Goal: Task Accomplishment & Management: Manage account settings

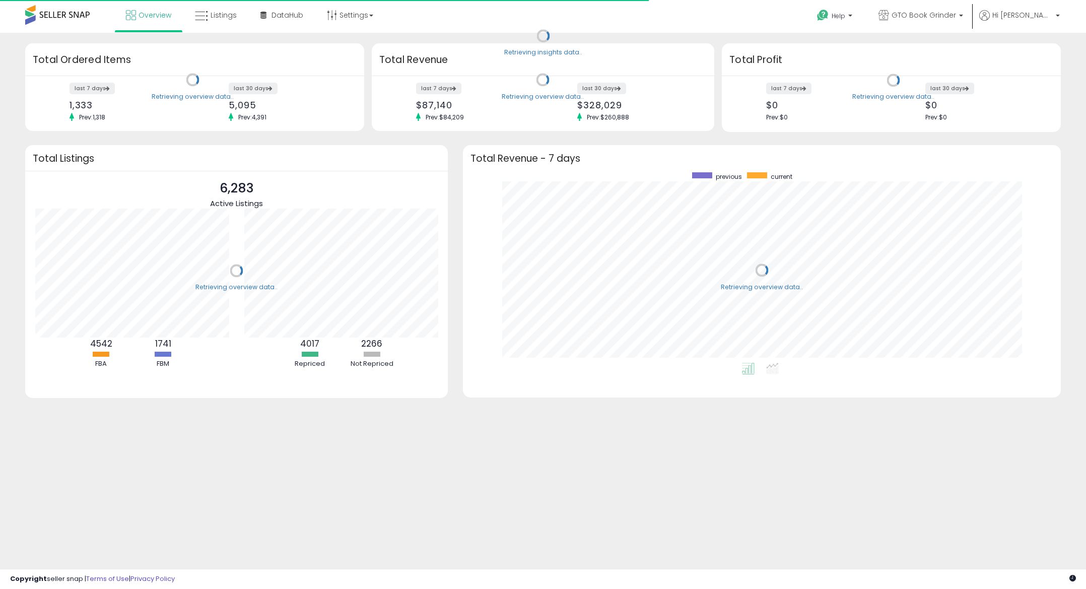
scroll to position [190, 578]
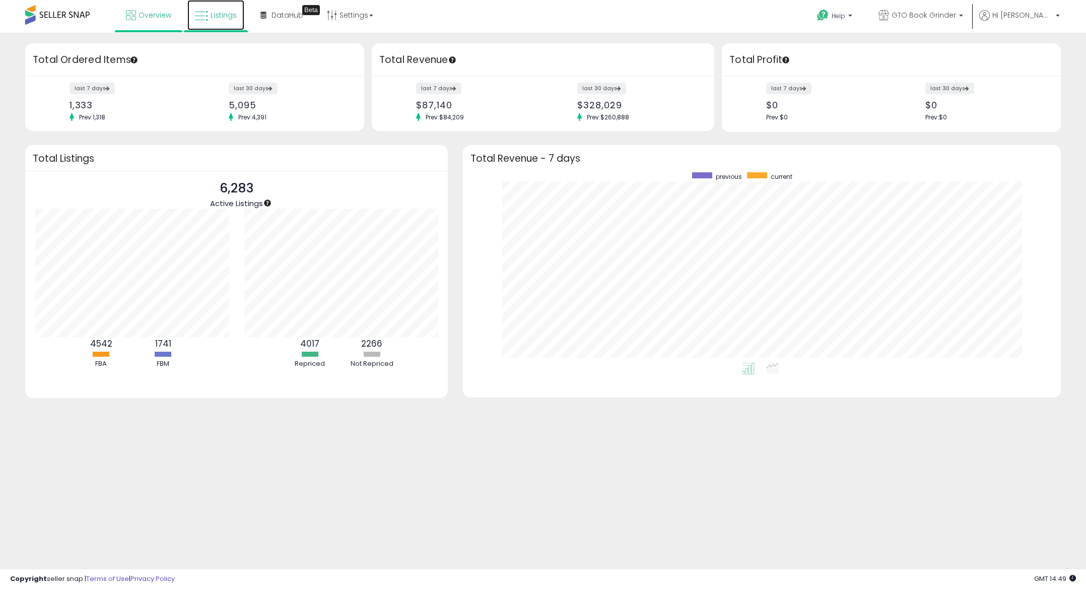
click at [210, 9] on link "Listings" at bounding box center [215, 15] width 57 height 30
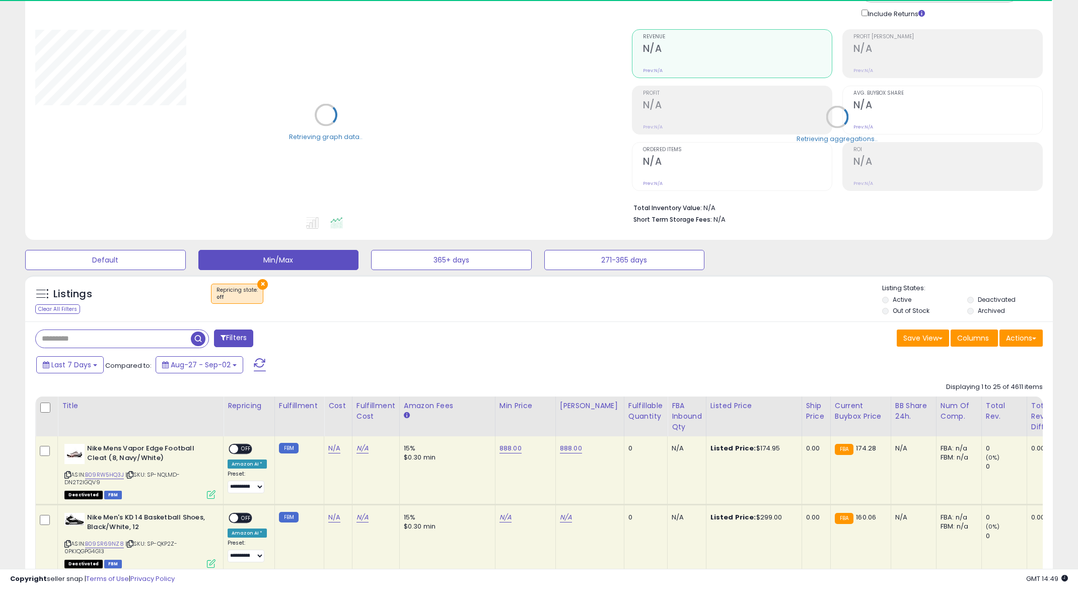
scroll to position [151, 0]
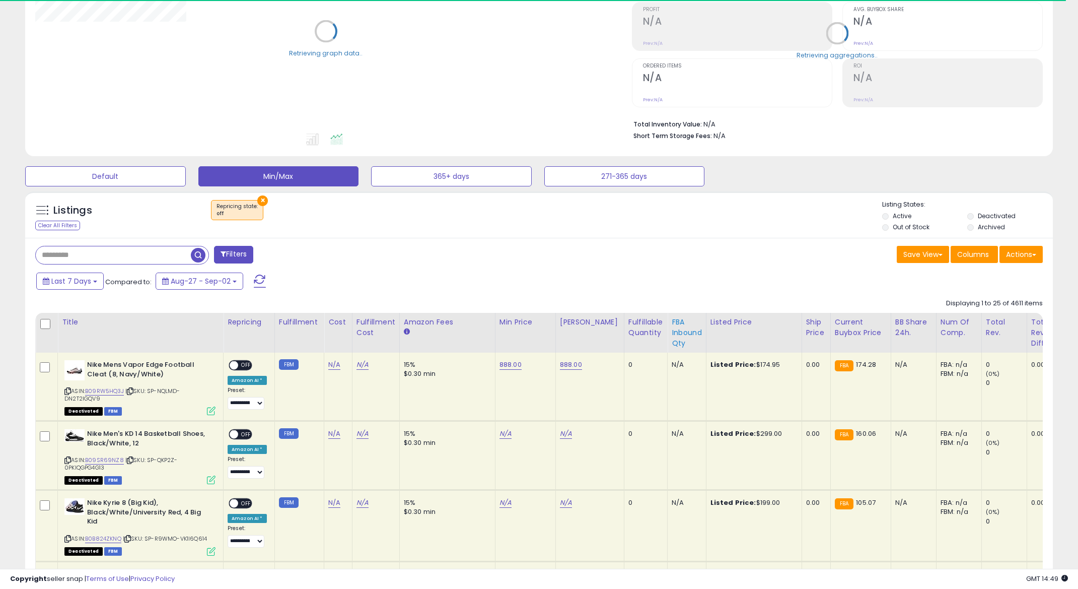
click at [672, 335] on div "FBA inbound Qty" at bounding box center [687, 333] width 30 height 32
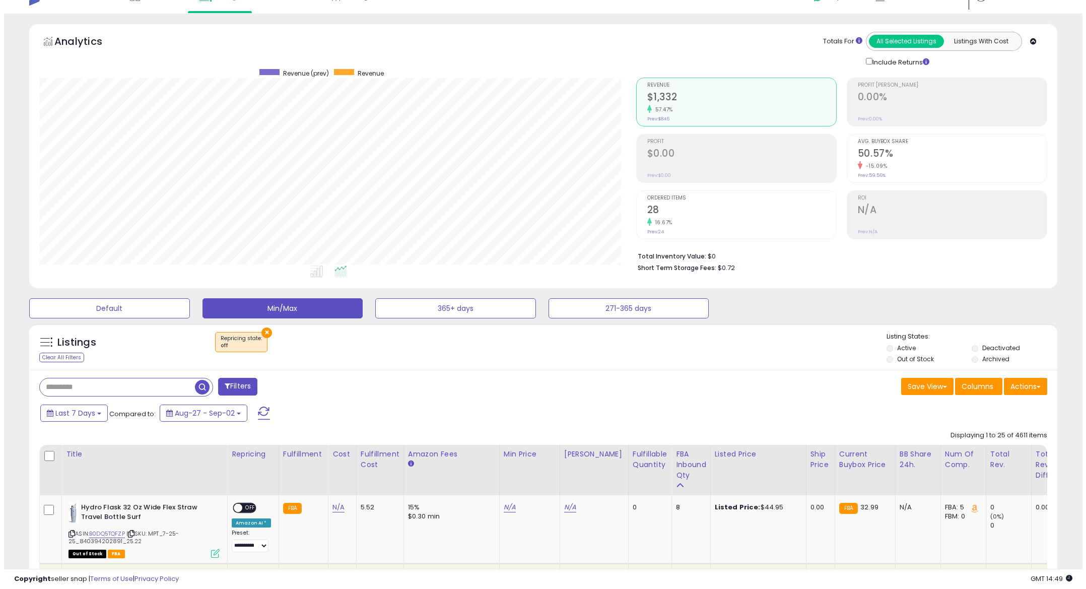
scroll to position [0, 0]
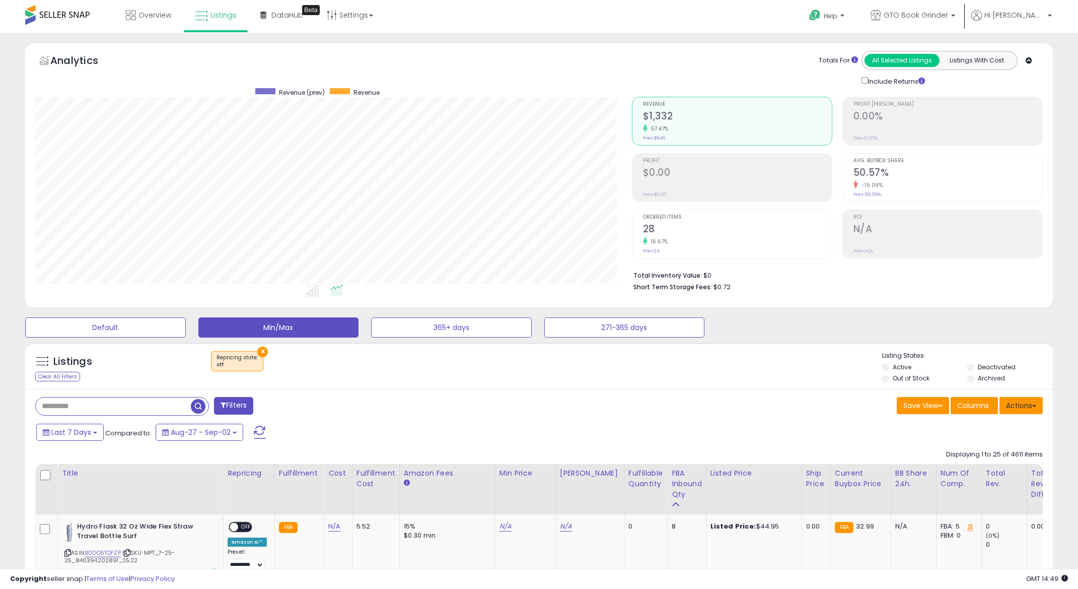
click at [1030, 405] on button "Actions" at bounding box center [1021, 405] width 43 height 17
click at [992, 450] on link "Export Visible Columns" at bounding box center [980, 452] width 110 height 16
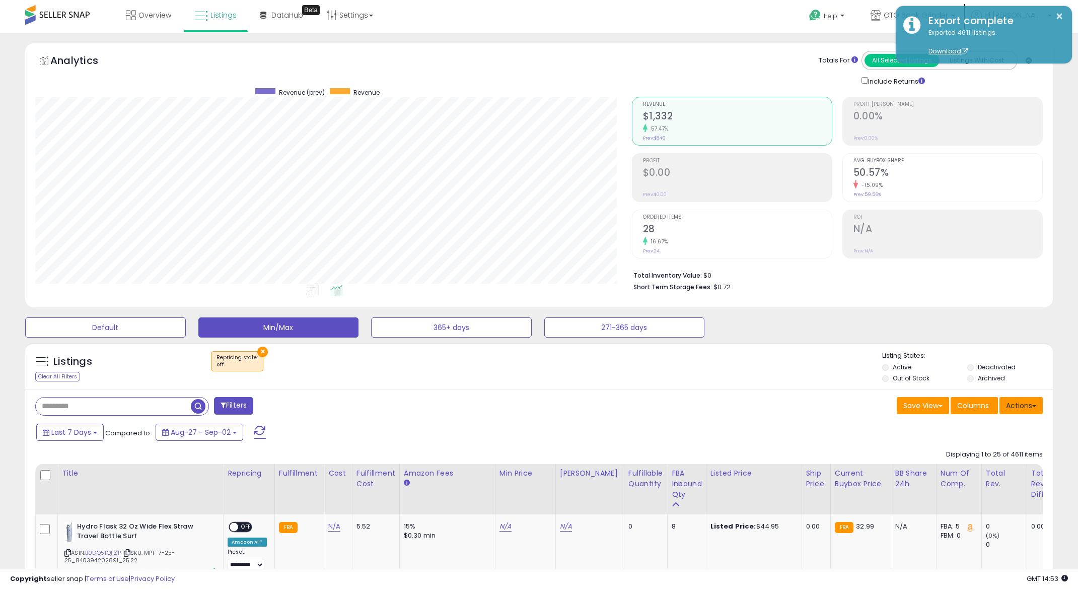
click at [1013, 405] on button "Actions" at bounding box center [1021, 405] width 43 height 17
click at [993, 426] on link "Import" at bounding box center [980, 427] width 110 height 16
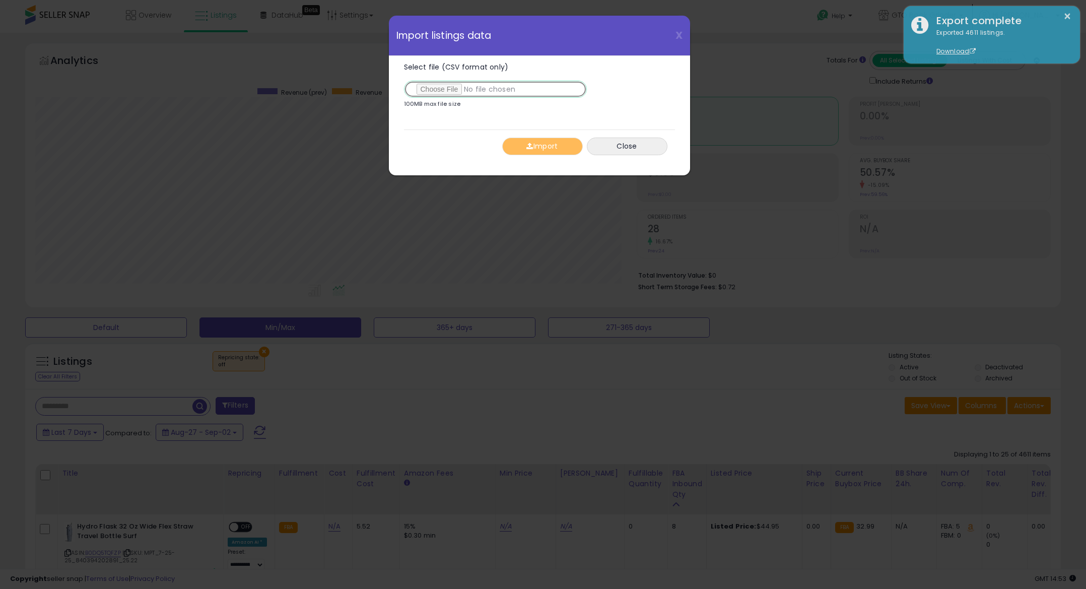
click at [452, 86] on input "Select file (CSV format only)" at bounding box center [495, 89] width 183 height 17
type input "**********"
click at [531, 138] on button "Import" at bounding box center [542, 147] width 81 height 18
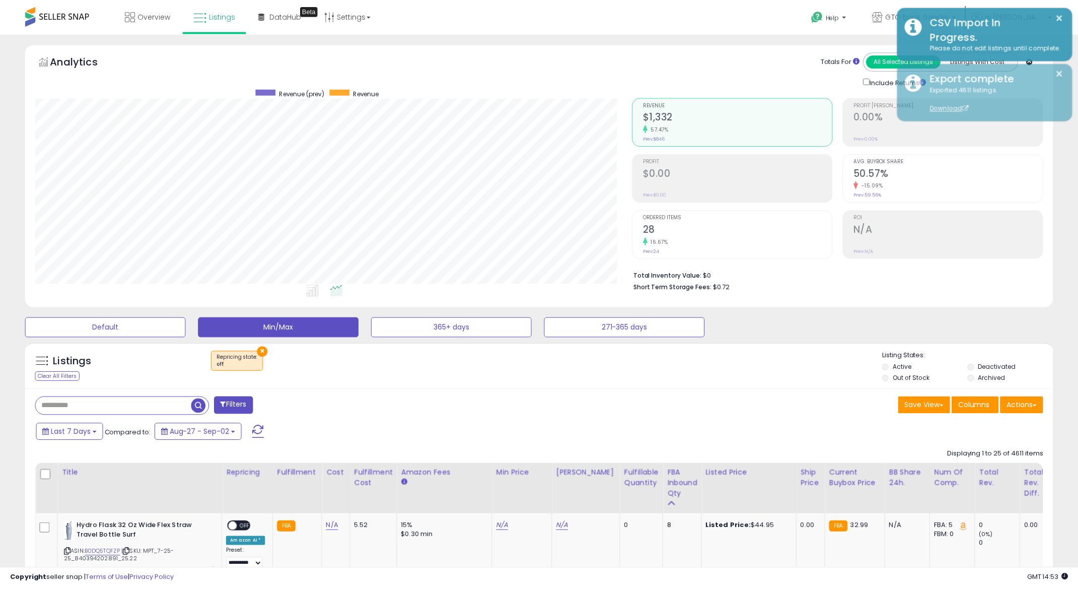
scroll to position [503493, 503103]
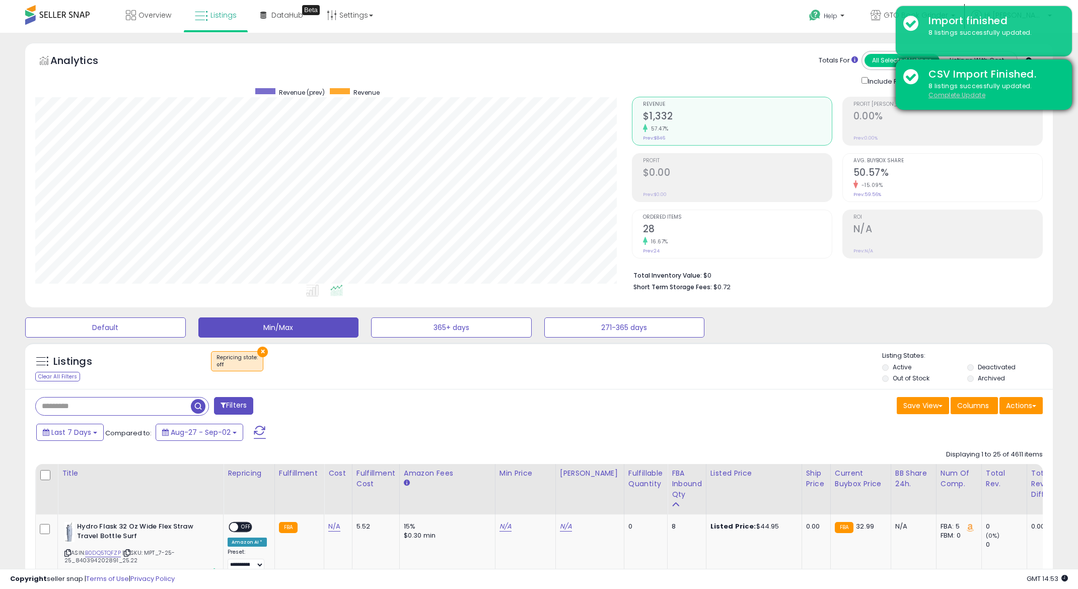
click at [942, 93] on u "Complete Update" at bounding box center [957, 95] width 57 height 9
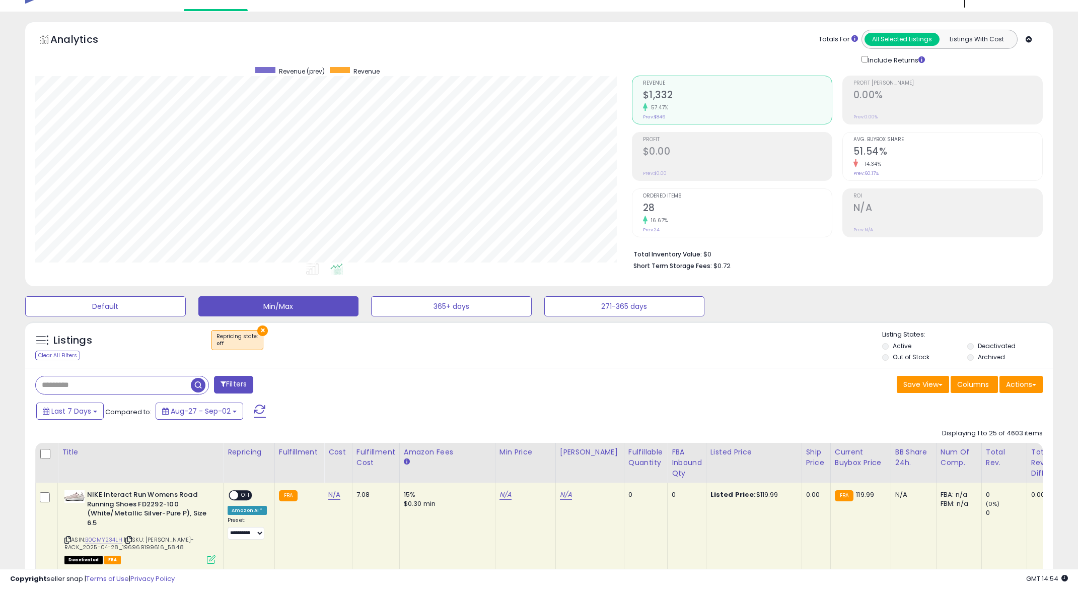
scroll to position [207, 597]
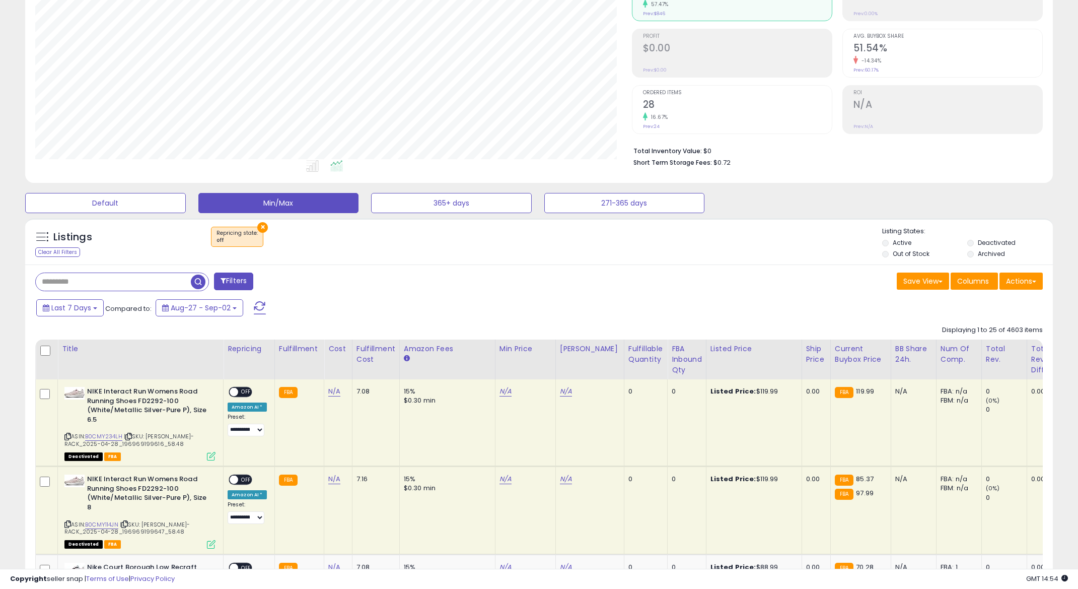
scroll to position [72, 0]
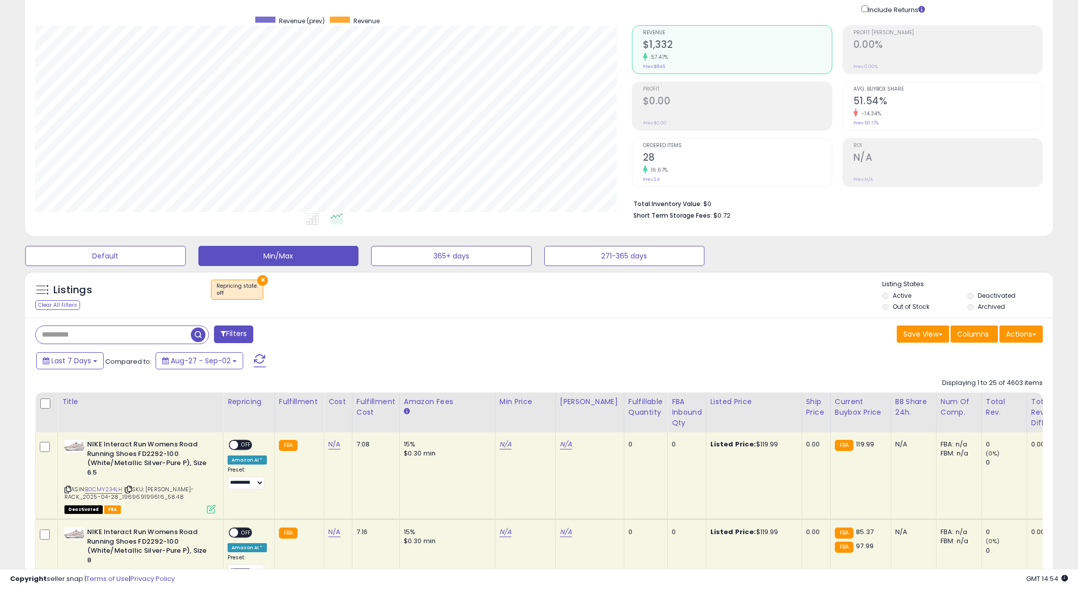
click at [258, 279] on button "×" at bounding box center [262, 280] width 11 height 11
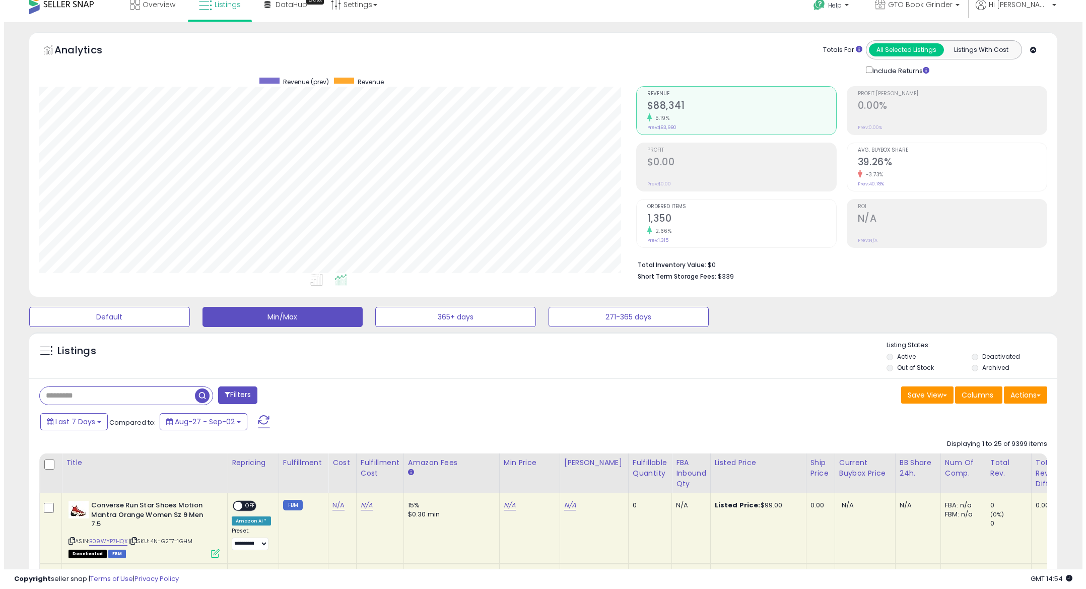
scroll to position [207, 597]
click at [154, 392] on input "text" at bounding box center [163, 396] width 254 height 18
type input "*******"
click at [302, 391] on span "button" at bounding box center [297, 395] width 15 height 15
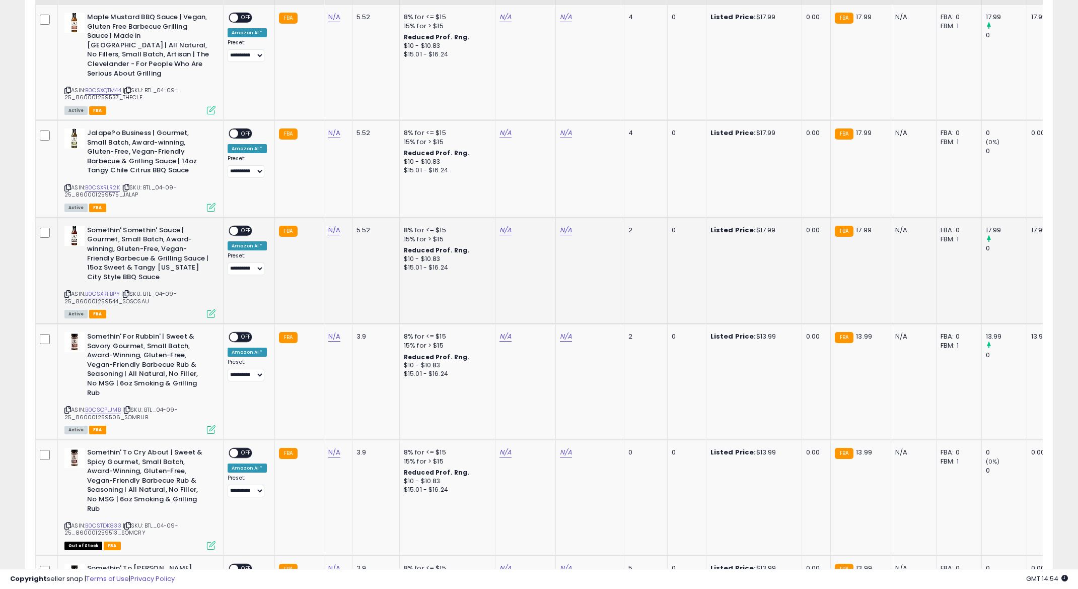
scroll to position [329, 0]
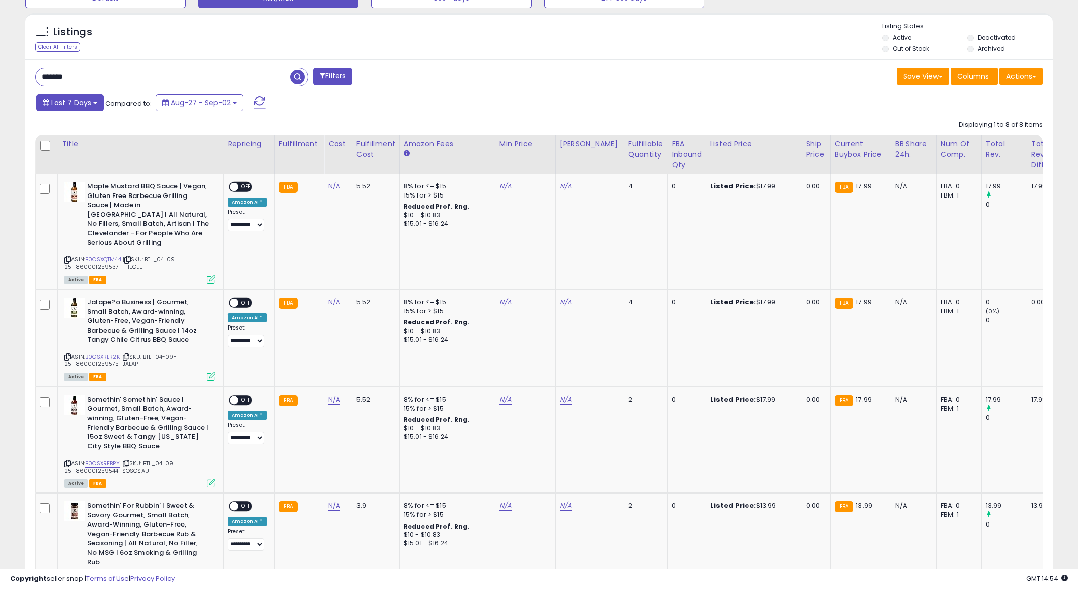
click at [88, 100] on span "Last 7 Days" at bounding box center [71, 103] width 40 height 10
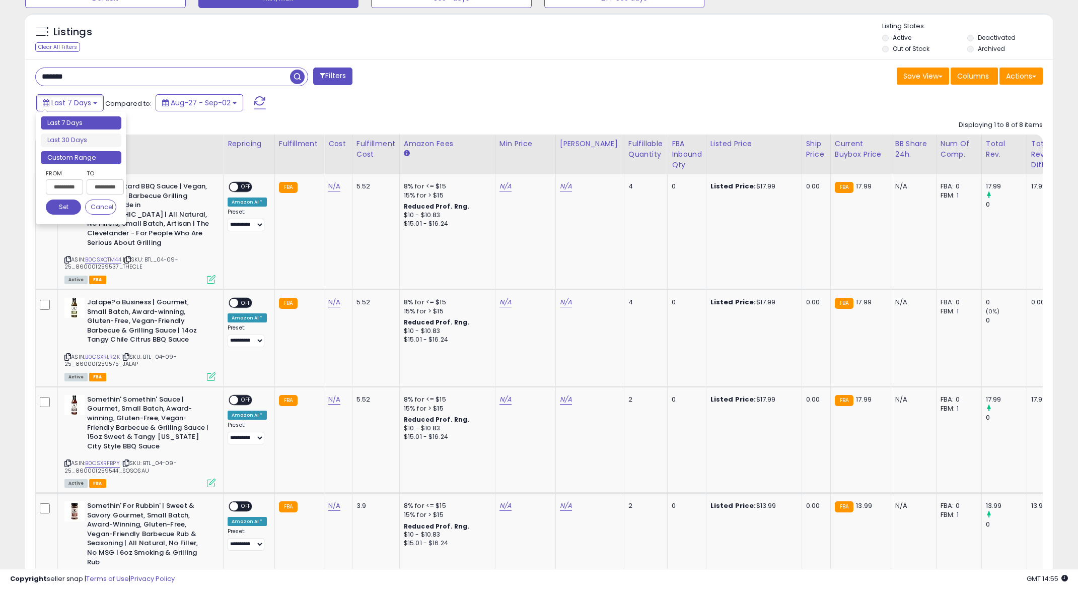
click at [76, 159] on li "Custom Range" at bounding box center [81, 158] width 81 height 14
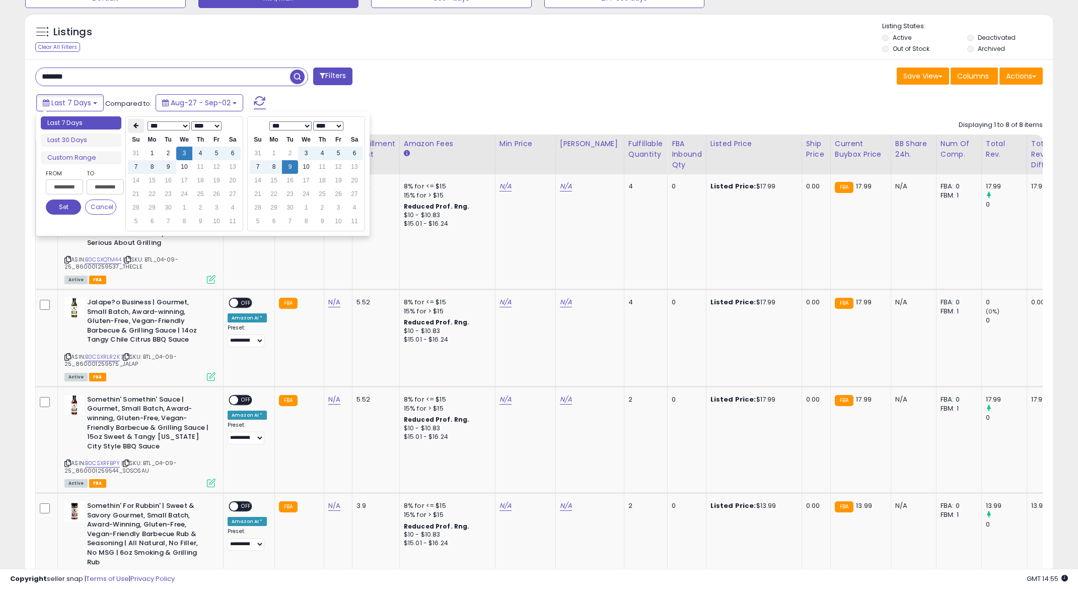
click at [137, 127] on icon at bounding box center [135, 125] width 5 height 6
click at [198, 155] on td "1" at bounding box center [200, 154] width 16 height 14
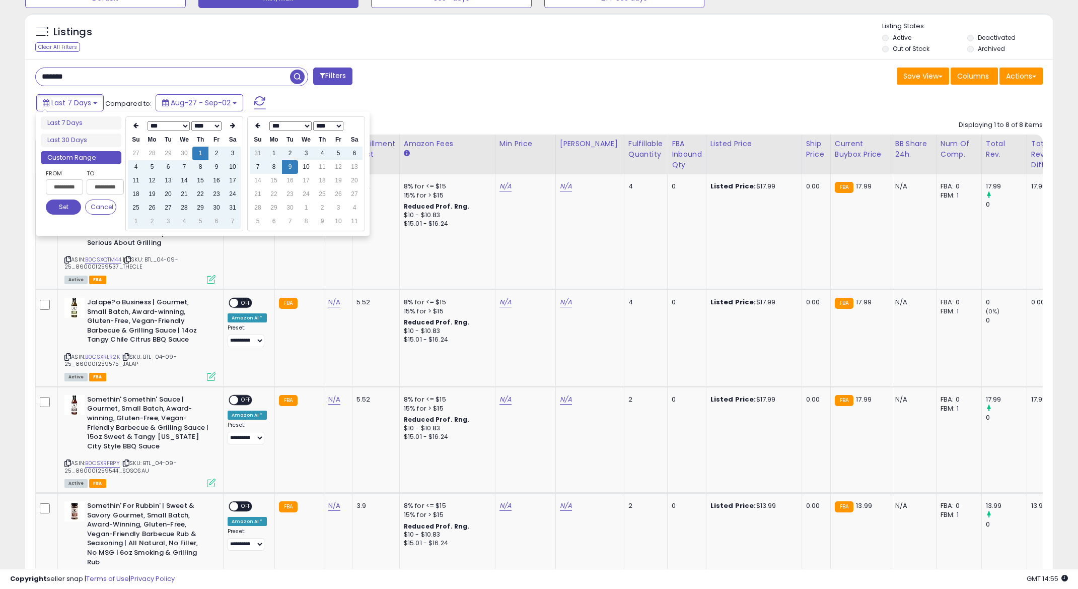
type input "**********"
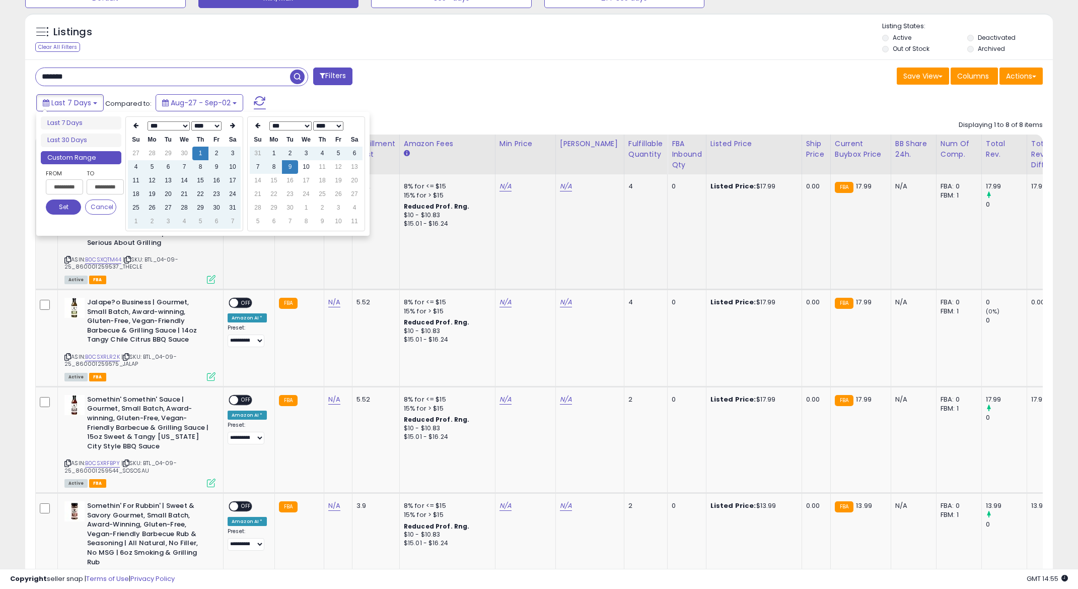
click at [66, 210] on button "Set" at bounding box center [63, 206] width 35 height 15
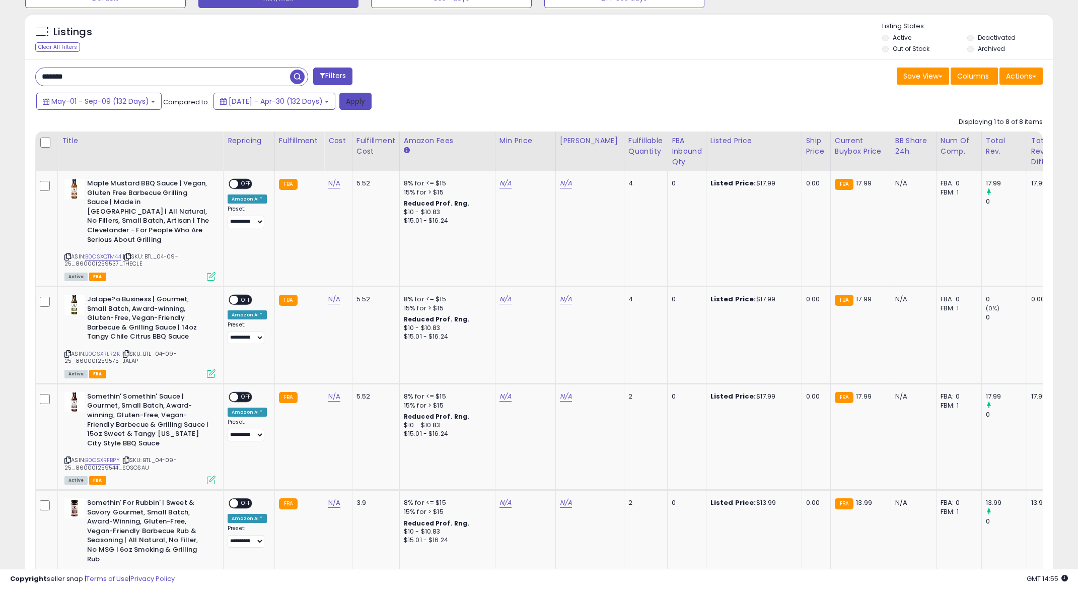
click at [368, 97] on button "Apply" at bounding box center [355, 101] width 32 height 17
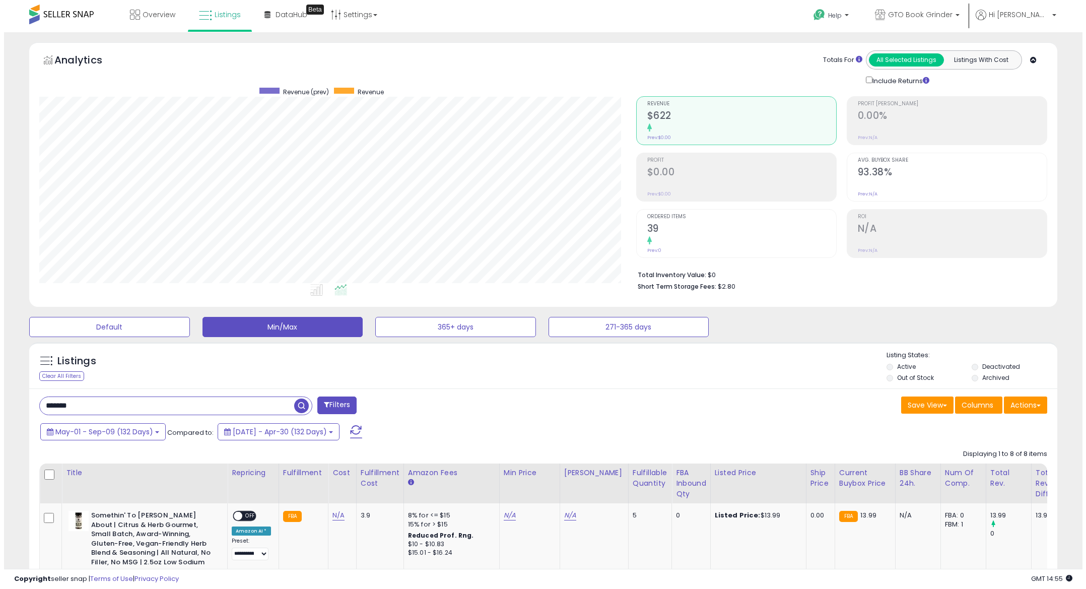
scroll to position [207, 597]
click at [695, 231] on h2 "39" at bounding box center [737, 230] width 189 height 14
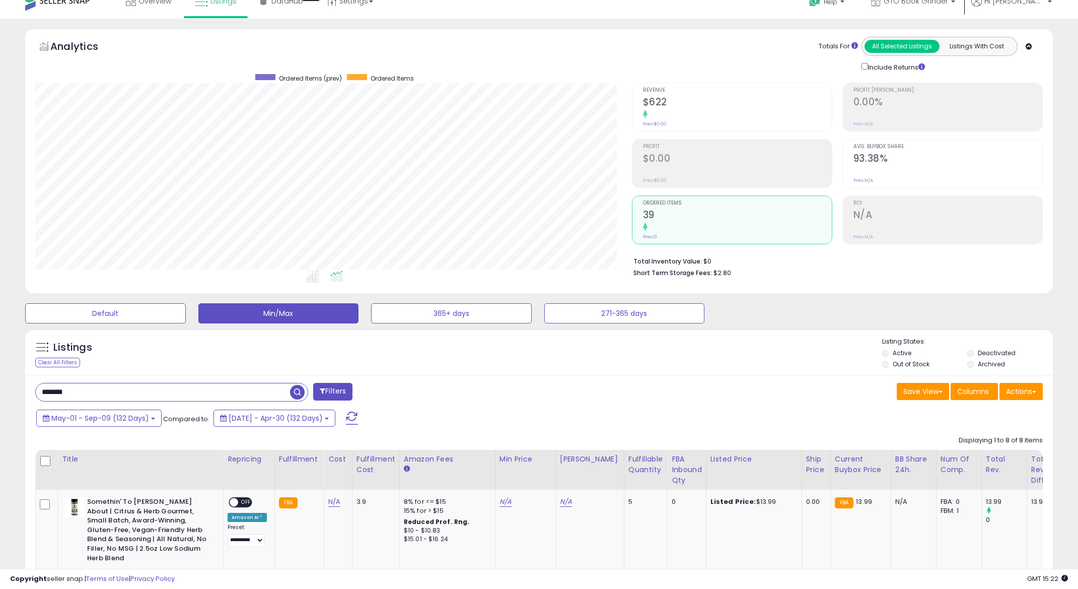
scroll to position [0, 0]
